Goal: Use online tool/utility

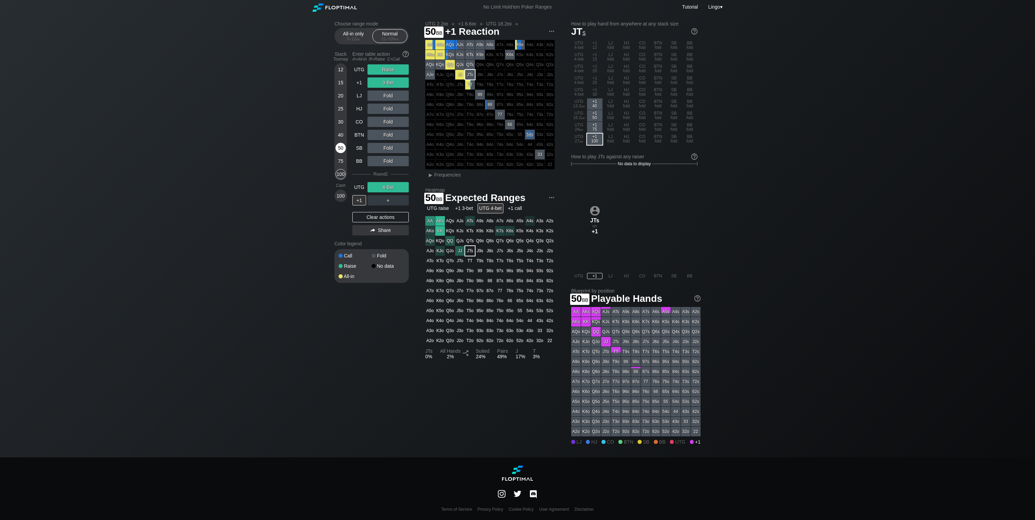
click at [343, 146] on div "50" at bounding box center [341, 148] width 10 height 10
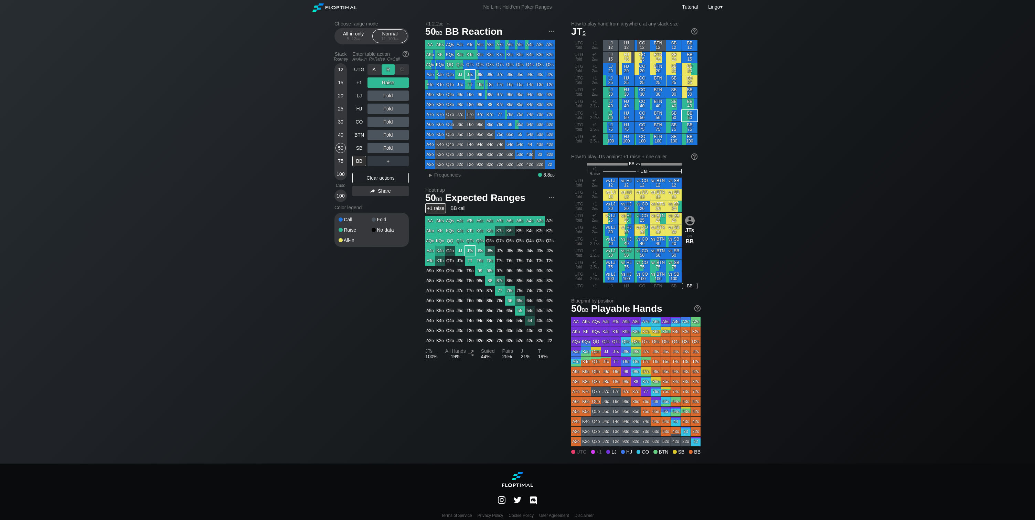
click at [391, 70] on div "R ✕" at bounding box center [388, 69] width 13 height 10
click at [388, 82] on div "R ✕" at bounding box center [385, 82] width 13 height 10
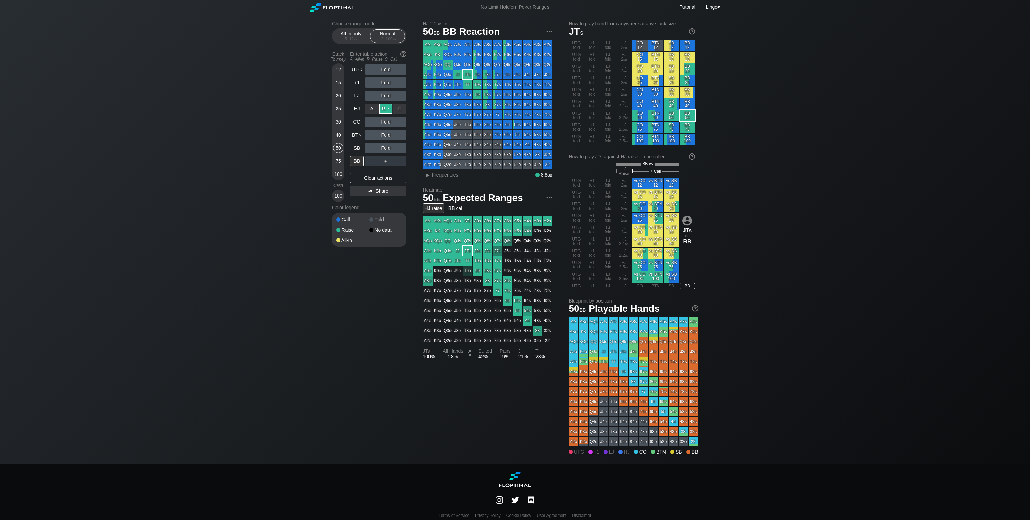
click at [389, 107] on div "R ✕" at bounding box center [385, 109] width 13 height 10
click at [396, 121] on div "C ✕" at bounding box center [399, 122] width 13 height 10
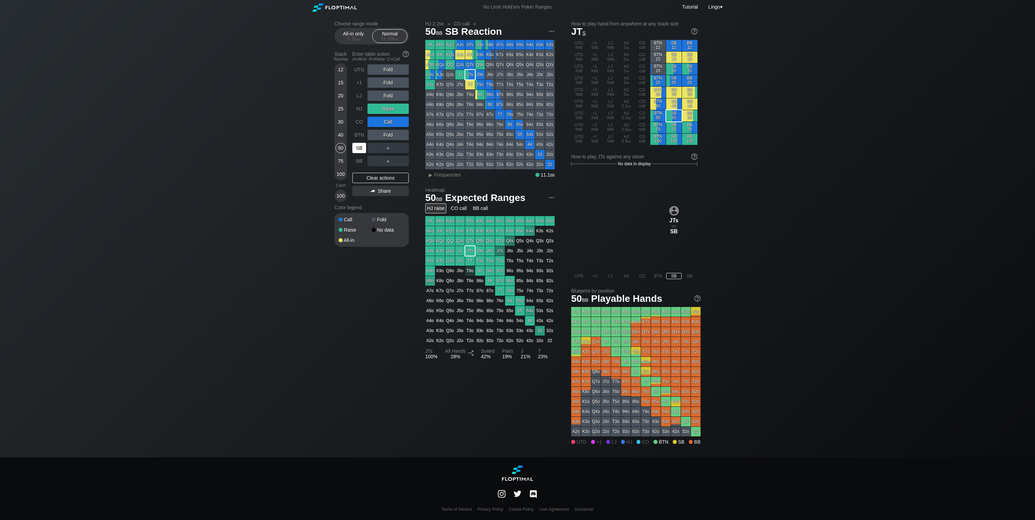
click at [361, 150] on div "SB" at bounding box center [359, 148] width 14 height 10
click at [439, 83] on div "KTo" at bounding box center [440, 85] width 10 height 10
click at [549, 30] on img at bounding box center [552, 32] width 8 height 8
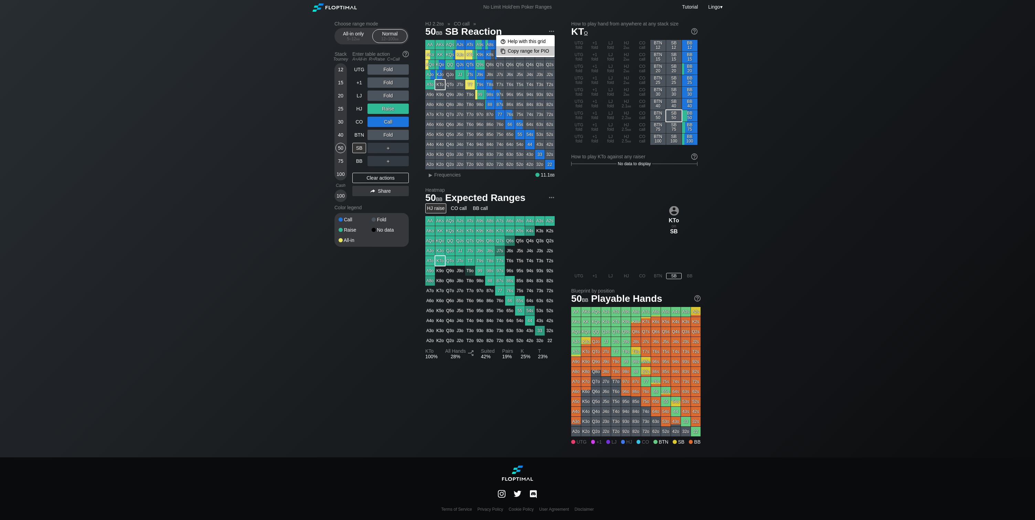
click at [530, 51] on div "Copy range for PIO" at bounding box center [525, 51] width 59 height 10
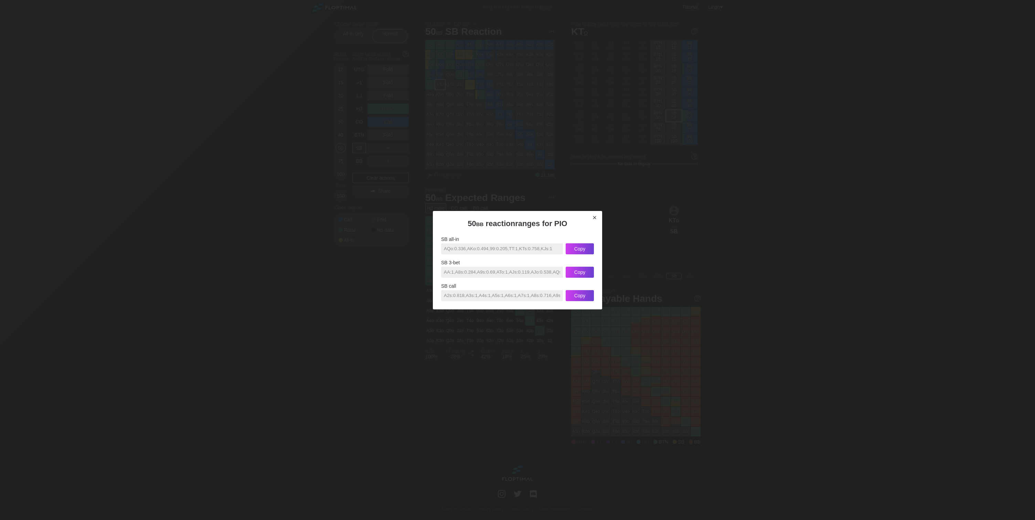
click at [598, 216] on div "×" at bounding box center [595, 218] width 10 height 8
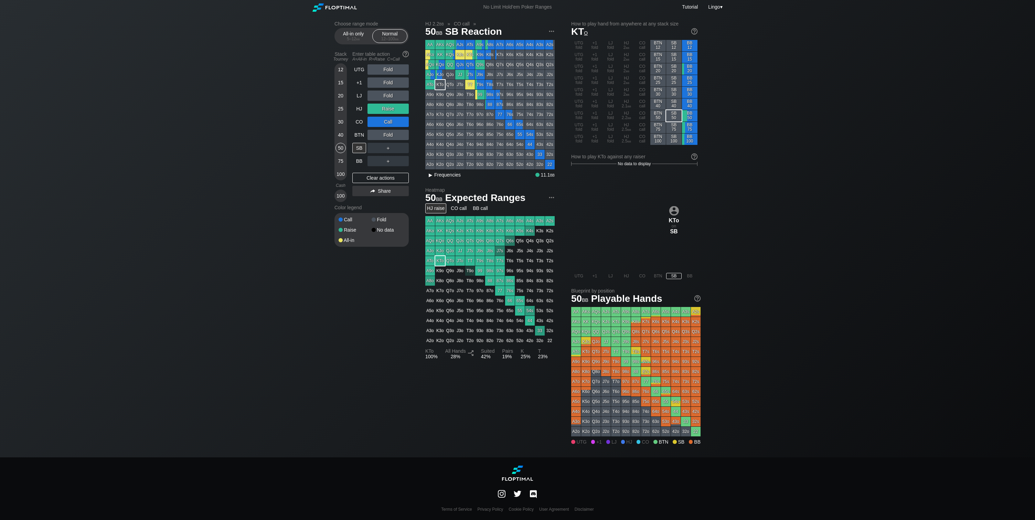
click at [436, 177] on span "Frequencies" at bounding box center [447, 175] width 27 height 6
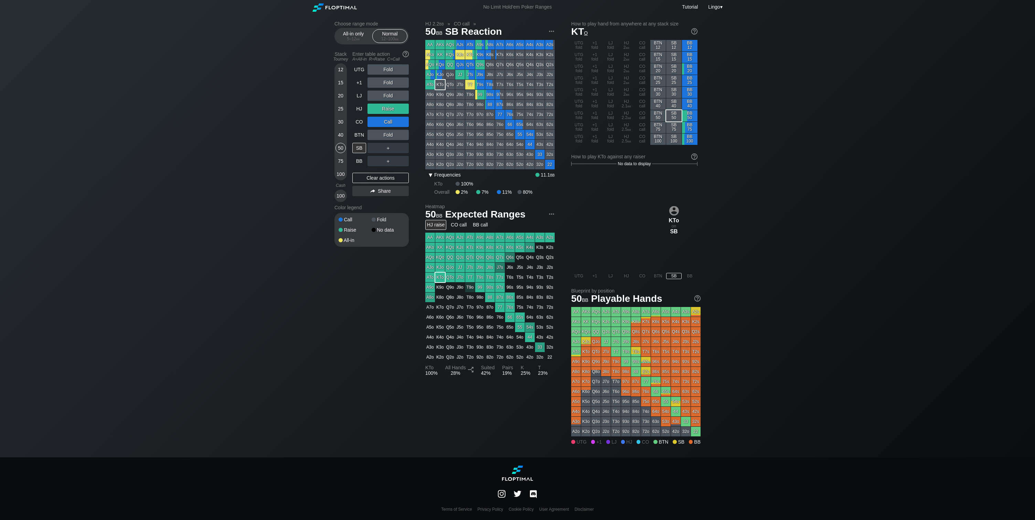
click at [436, 177] on span "Frequencies" at bounding box center [447, 175] width 27 height 6
